Goal: Transaction & Acquisition: Purchase product/service

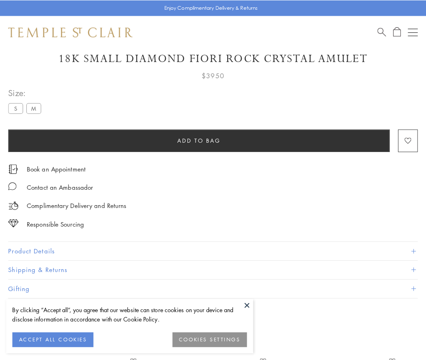
scroll to position [29, 0]
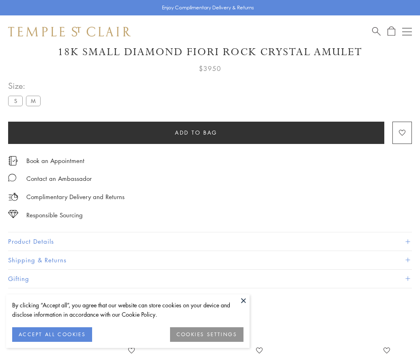
click at [196, 132] on span "Add to bag" at bounding box center [196, 132] width 43 height 9
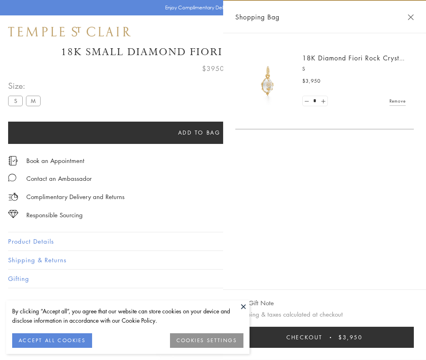
click at [323, 338] on span "Checkout" at bounding box center [304, 337] width 36 height 9
